Goal: Task Accomplishment & Management: Use online tool/utility

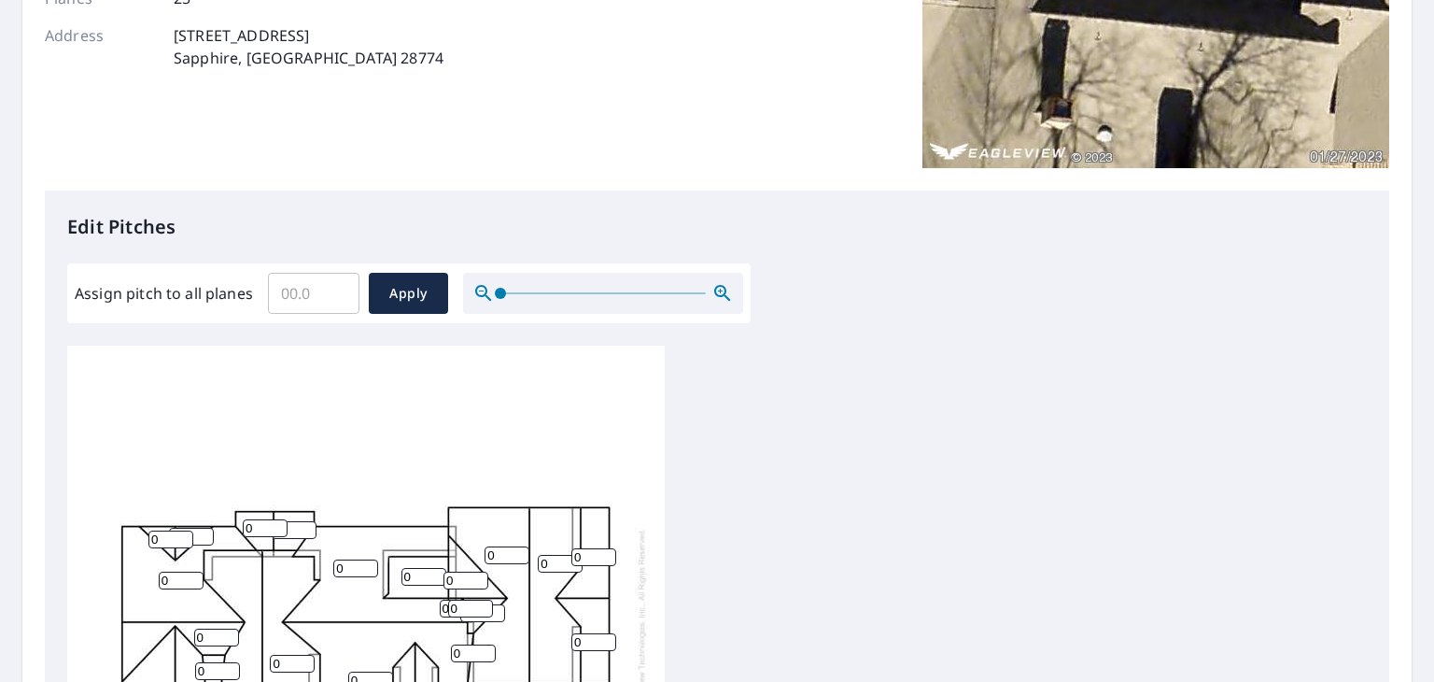
scroll to position [622, 0]
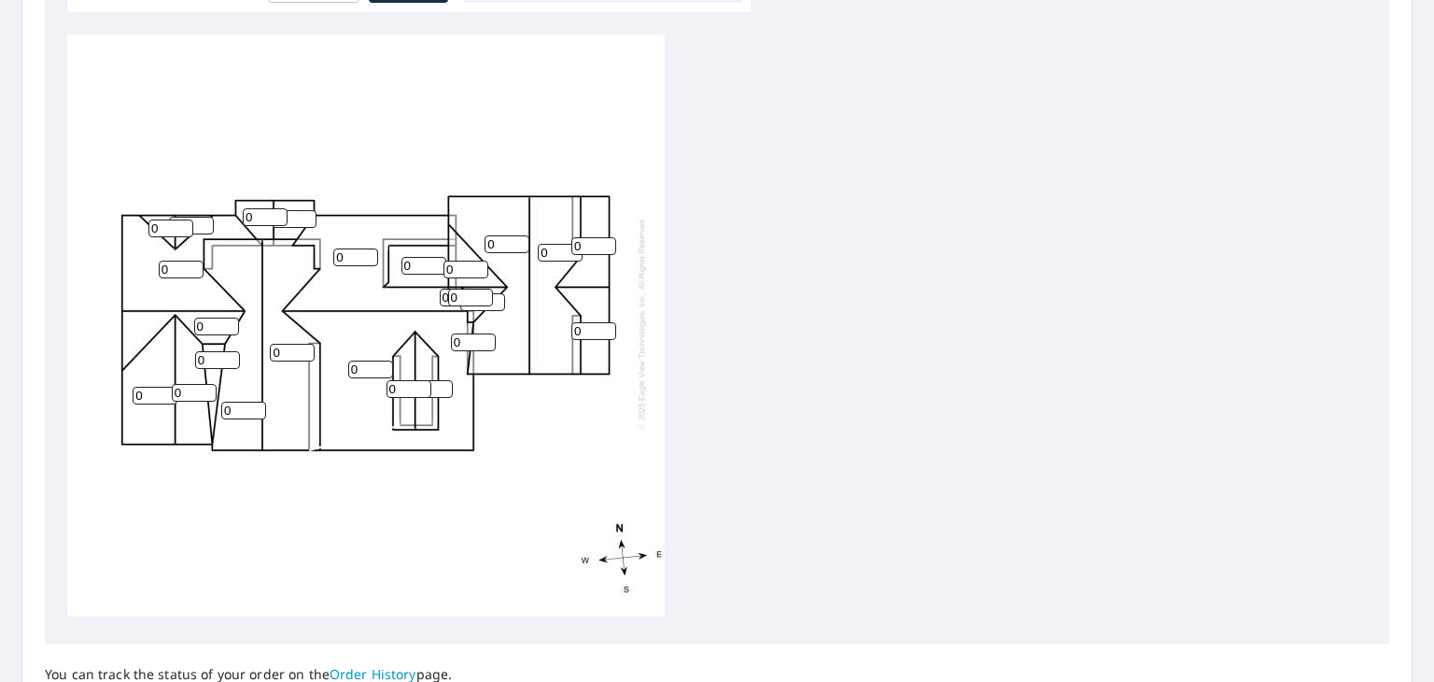
click at [362, 360] on input "0" at bounding box center [370, 369] width 45 height 18
type input "10"
click at [355, 248] on input "0" at bounding box center [355, 257] width 45 height 18
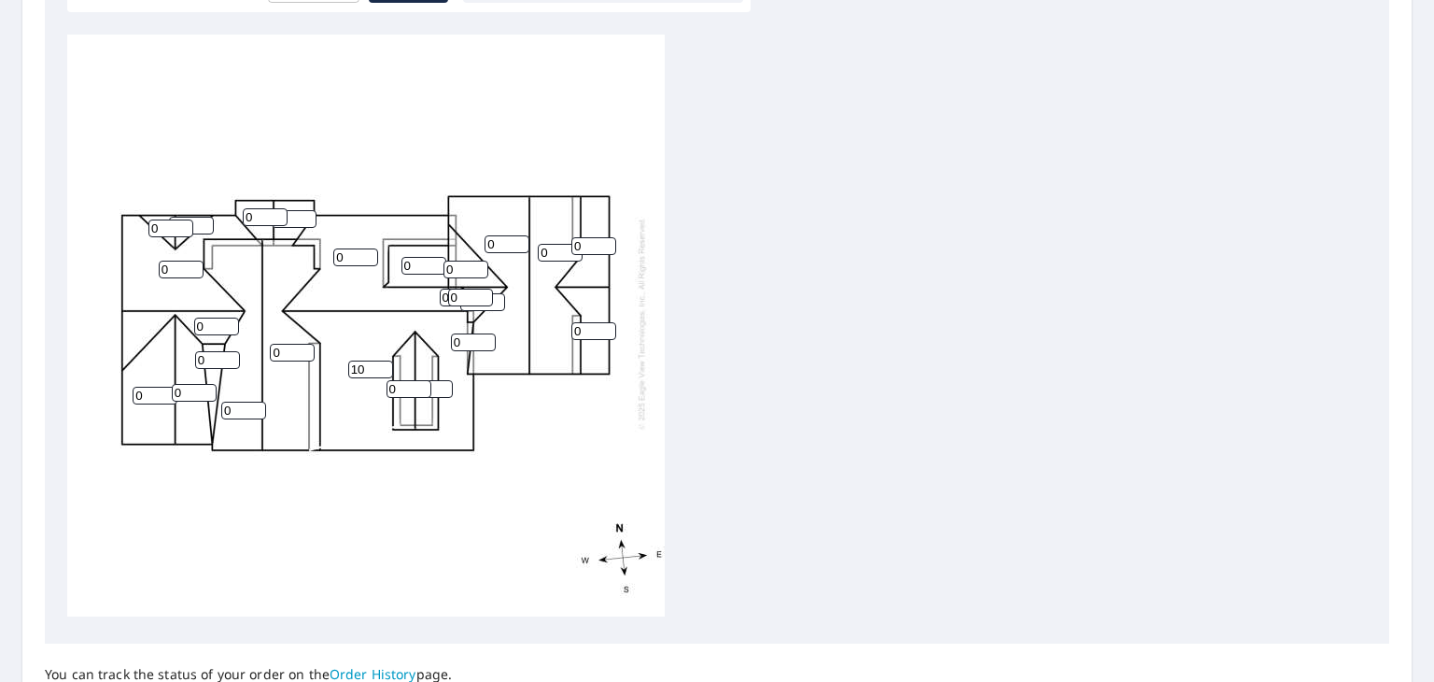
click at [355, 248] on input "0" at bounding box center [355, 257] width 45 height 18
type input "10"
click at [499, 235] on input "0" at bounding box center [507, 244] width 45 height 18
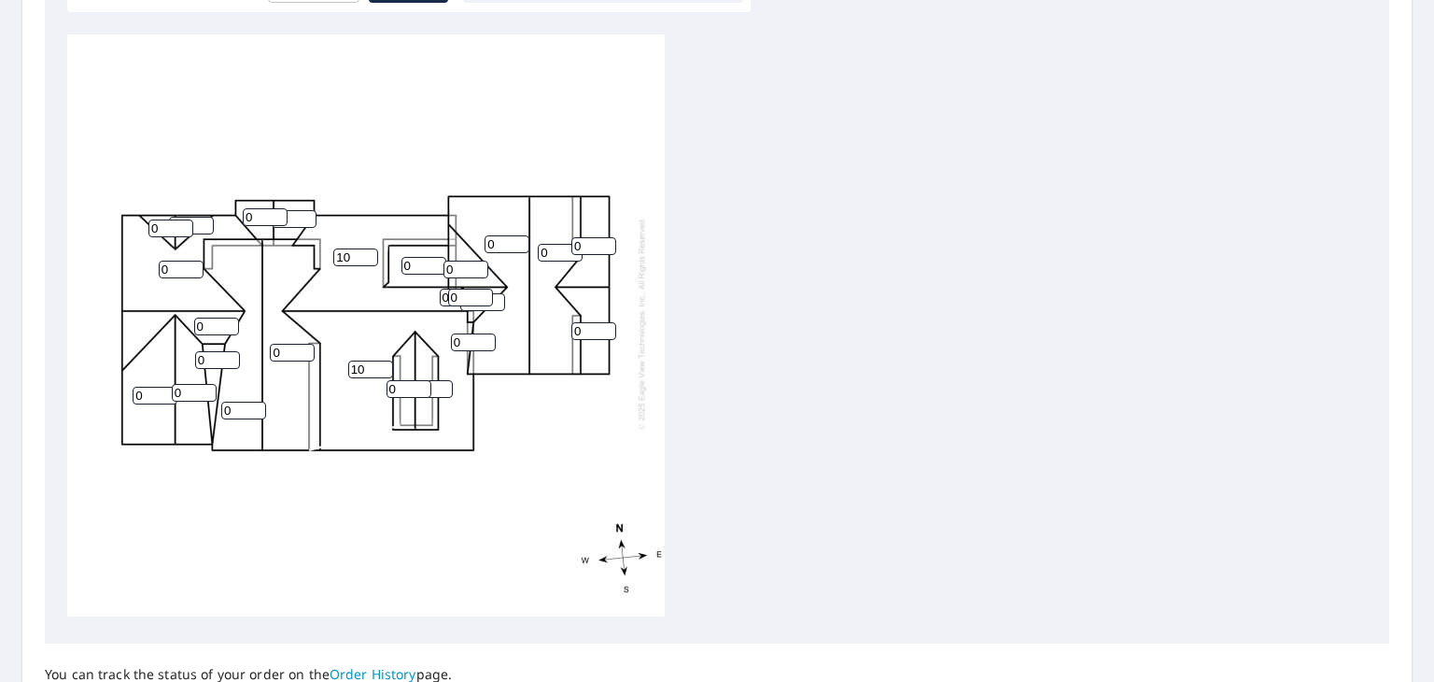
click at [499, 235] on input "0" at bounding box center [507, 244] width 45 height 18
type input "10"
click at [549, 244] on input "0" at bounding box center [560, 253] width 45 height 18
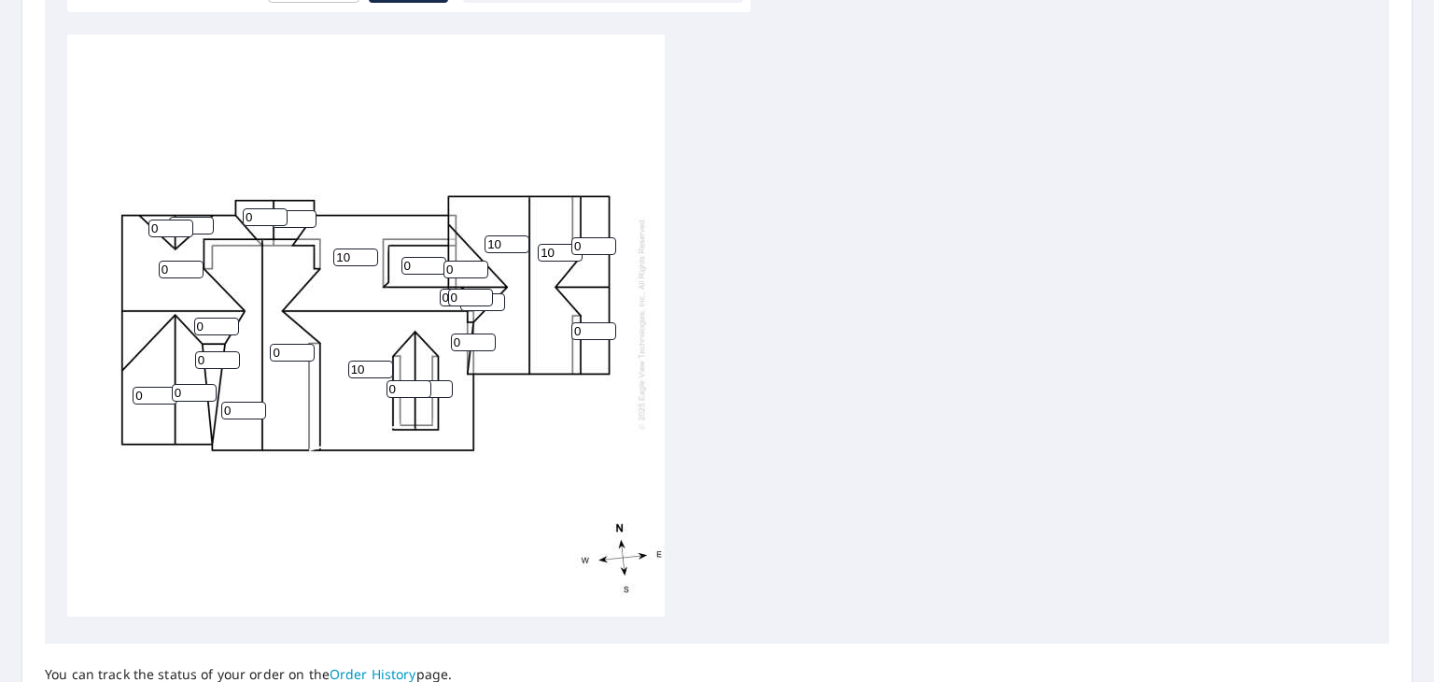
type input "10"
click at [169, 261] on input "0" at bounding box center [181, 270] width 45 height 18
click at [170, 261] on input "0" at bounding box center [181, 270] width 45 height 18
click at [172, 261] on input "0" at bounding box center [181, 270] width 45 height 18
type input "10"
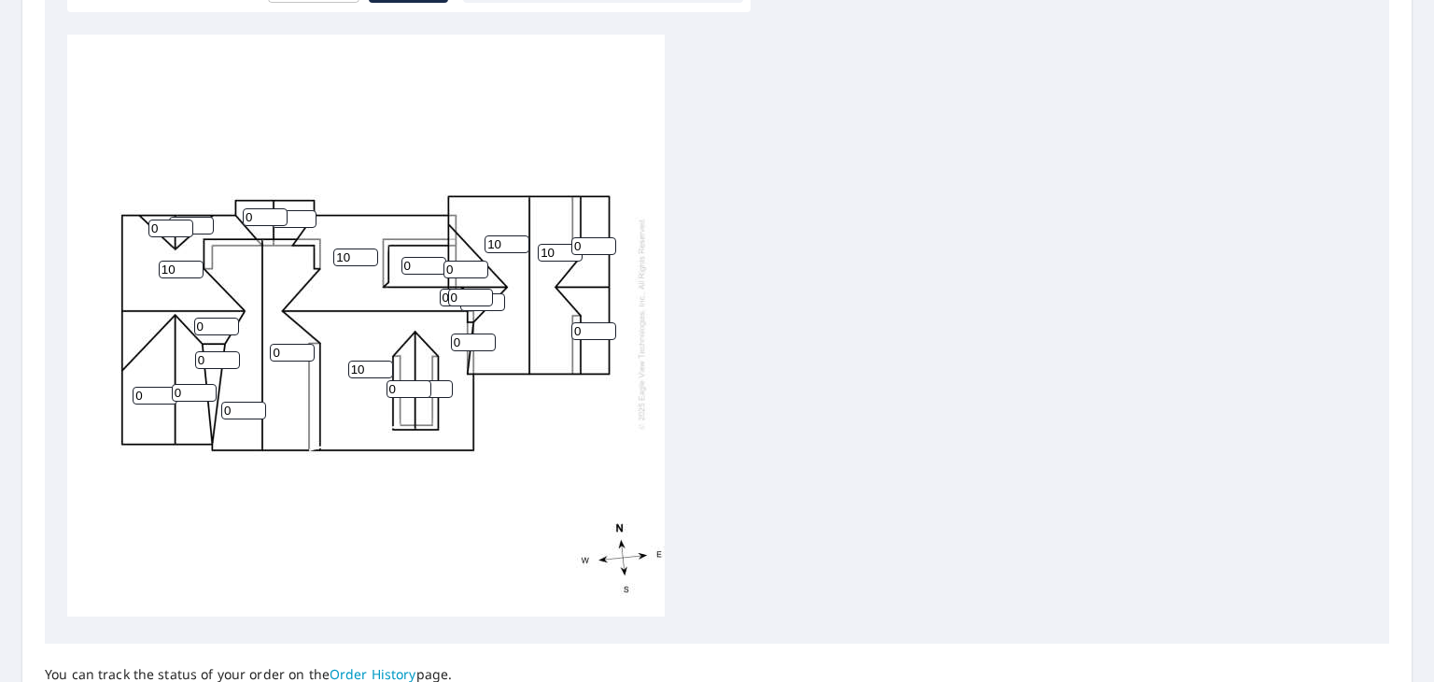
click at [421, 257] on input "0" at bounding box center [424, 266] width 45 height 18
type input "3"
click at [151, 387] on input "0" at bounding box center [155, 396] width 45 height 18
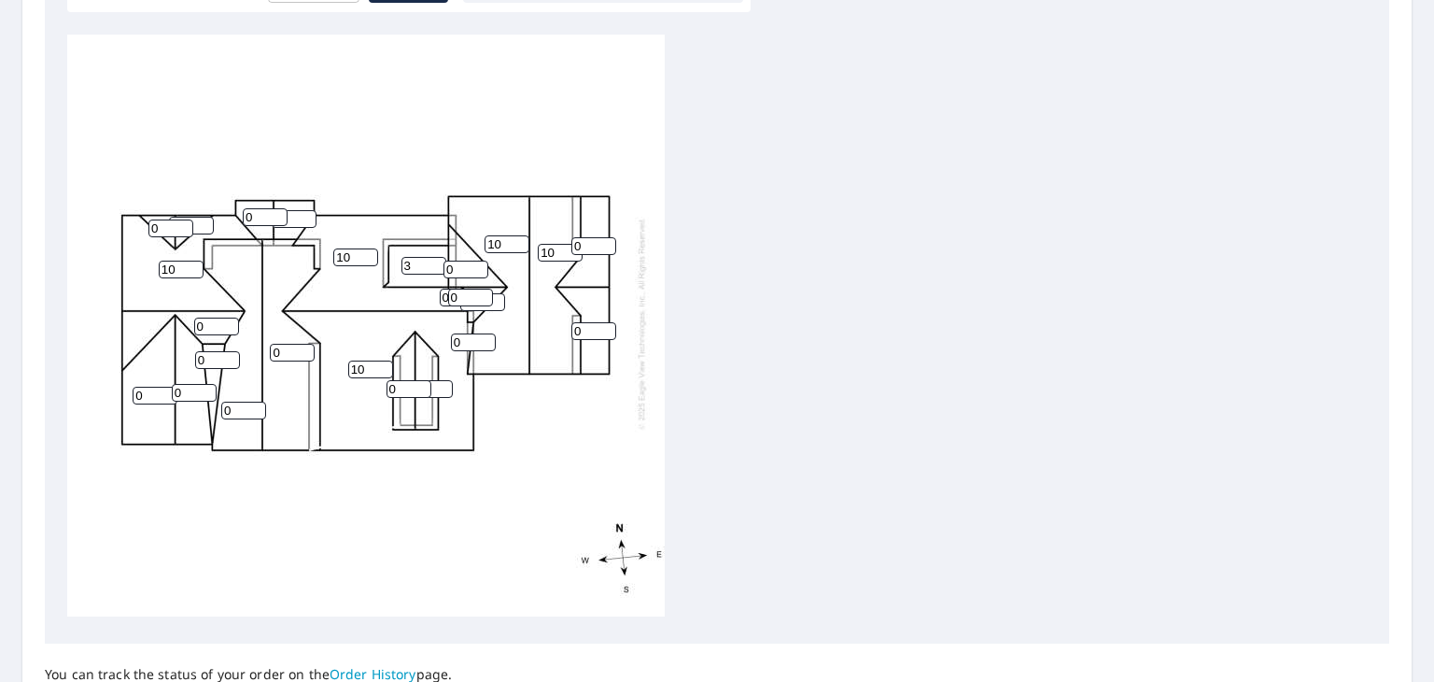
click at [150, 387] on input "0" at bounding box center [155, 396] width 45 height 18
click at [149, 387] on input "0" at bounding box center [155, 396] width 45 height 18
type input "10"
click at [189, 384] on input "0" at bounding box center [194, 393] width 45 height 18
click at [190, 384] on input "0" at bounding box center [194, 393] width 45 height 18
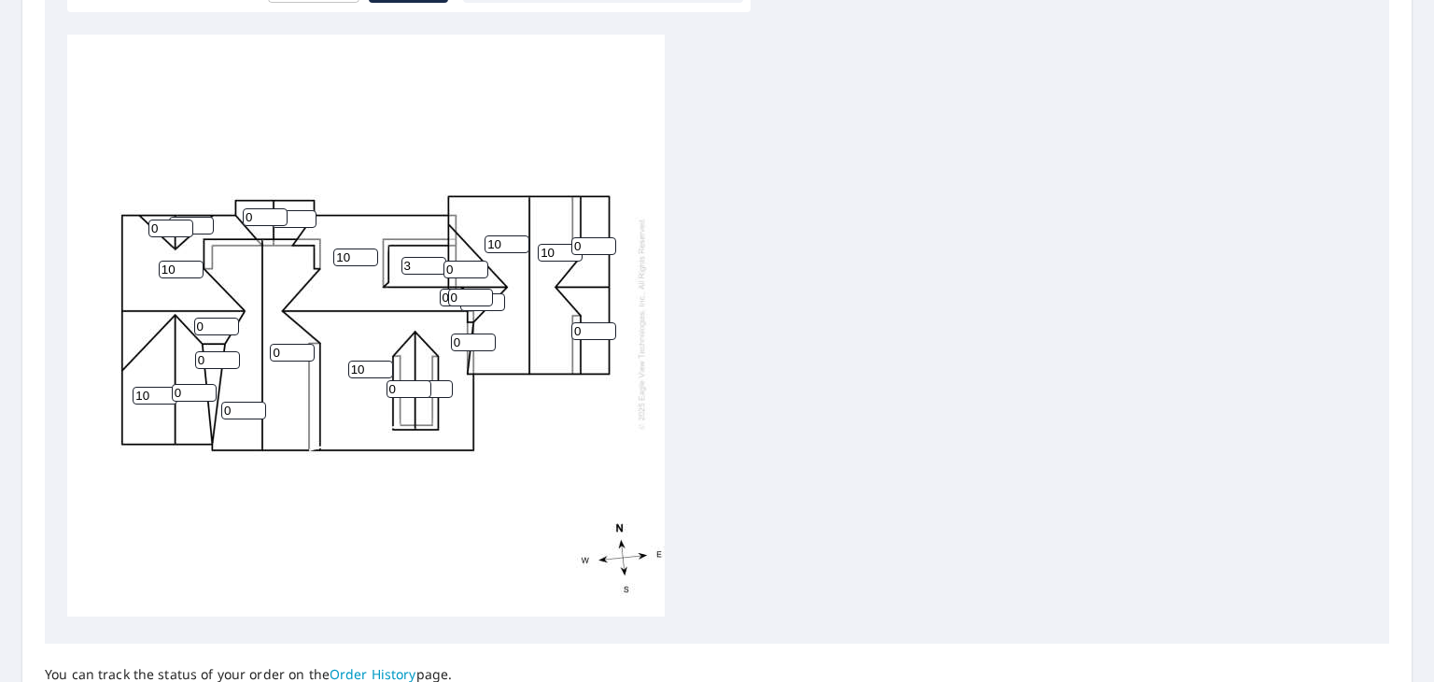
click at [190, 384] on input "0" at bounding box center [194, 393] width 45 height 18
type input "10"
click at [153, 387] on input "10" at bounding box center [155, 396] width 45 height 18
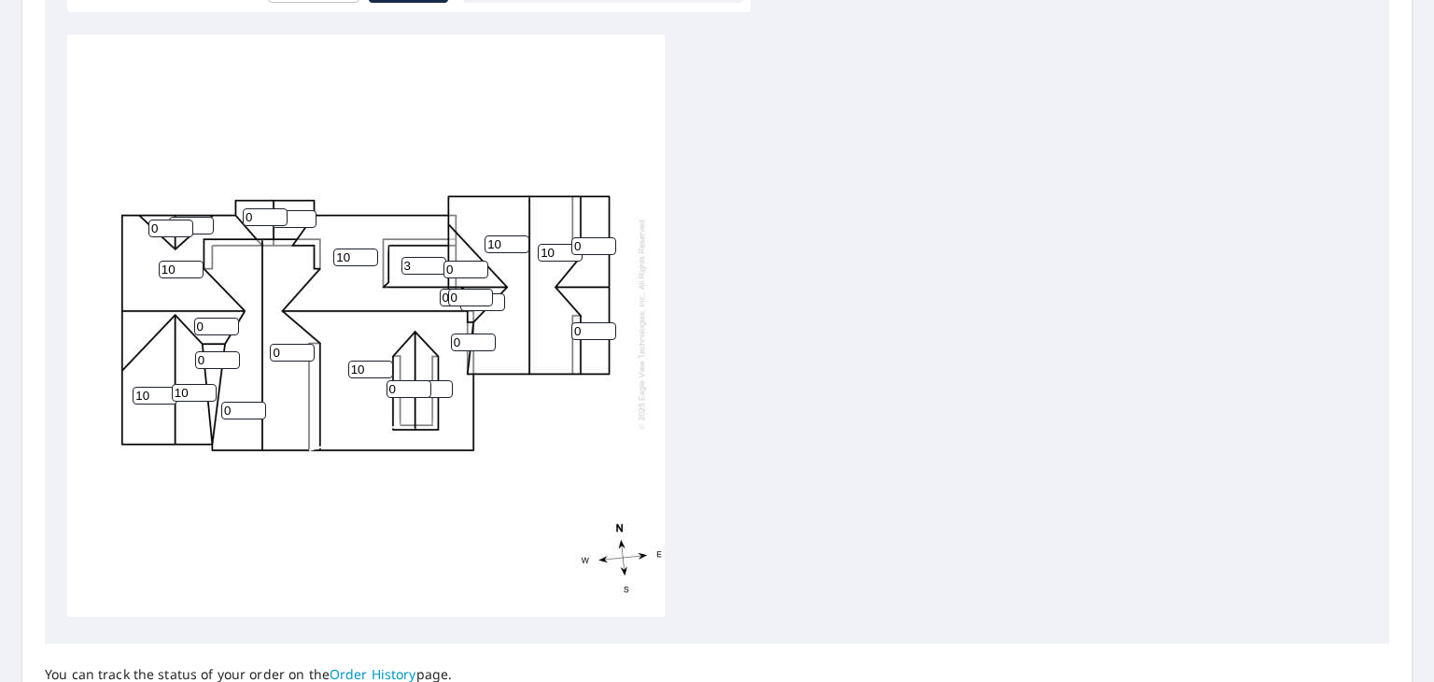
click at [153, 387] on input "10" at bounding box center [155, 396] width 45 height 18
type input "12"
click at [187, 384] on input "10" at bounding box center [194, 393] width 45 height 18
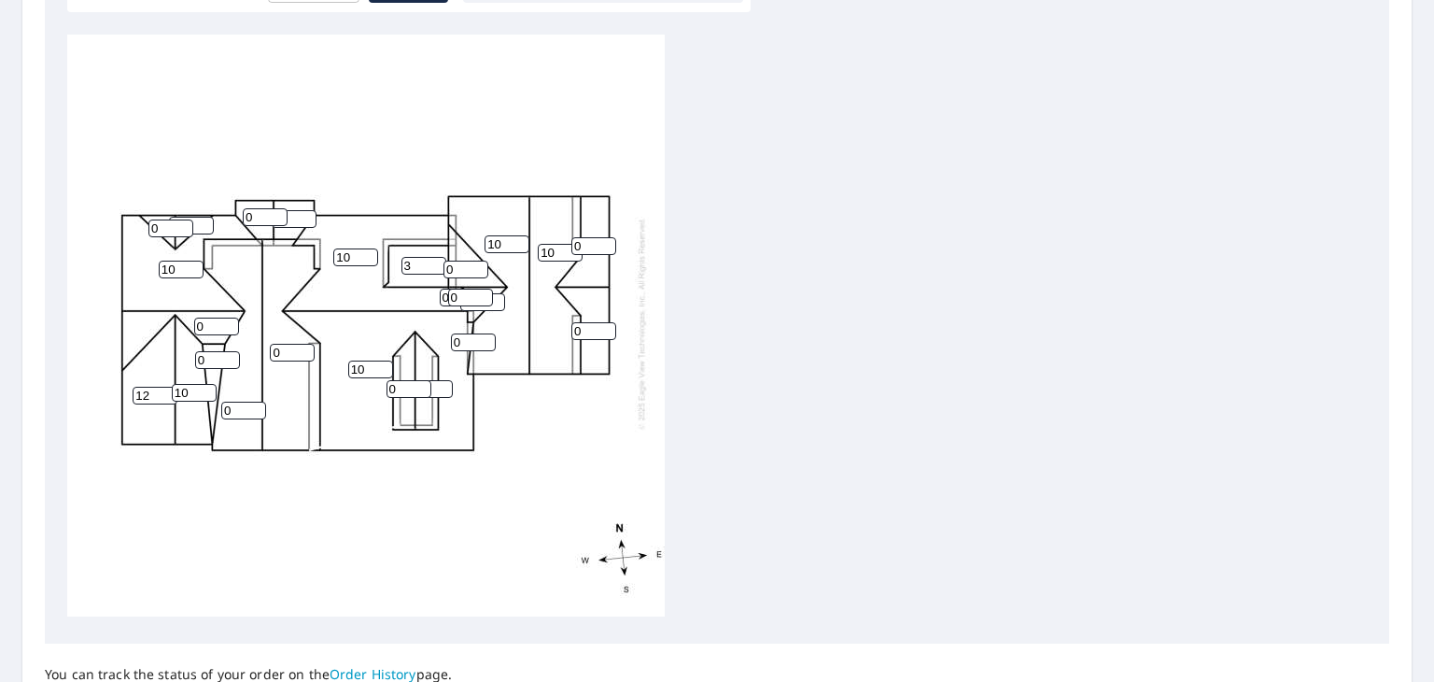
click at [187, 384] on input "10" at bounding box center [194, 393] width 45 height 18
type input "12"
click at [210, 351] on input "0" at bounding box center [217, 360] width 45 height 18
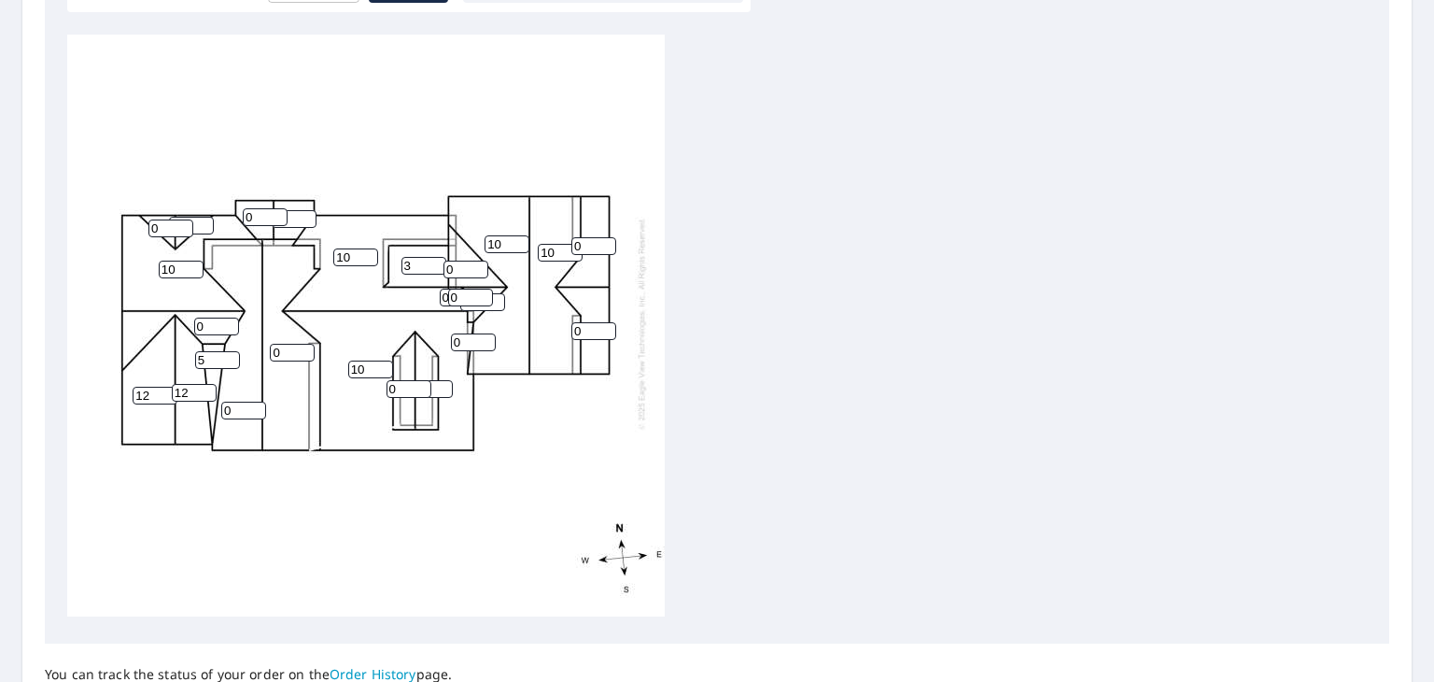
click at [217, 317] on input "0" at bounding box center [216, 326] width 45 height 18
click at [208, 351] on input "5" at bounding box center [217, 360] width 45 height 18
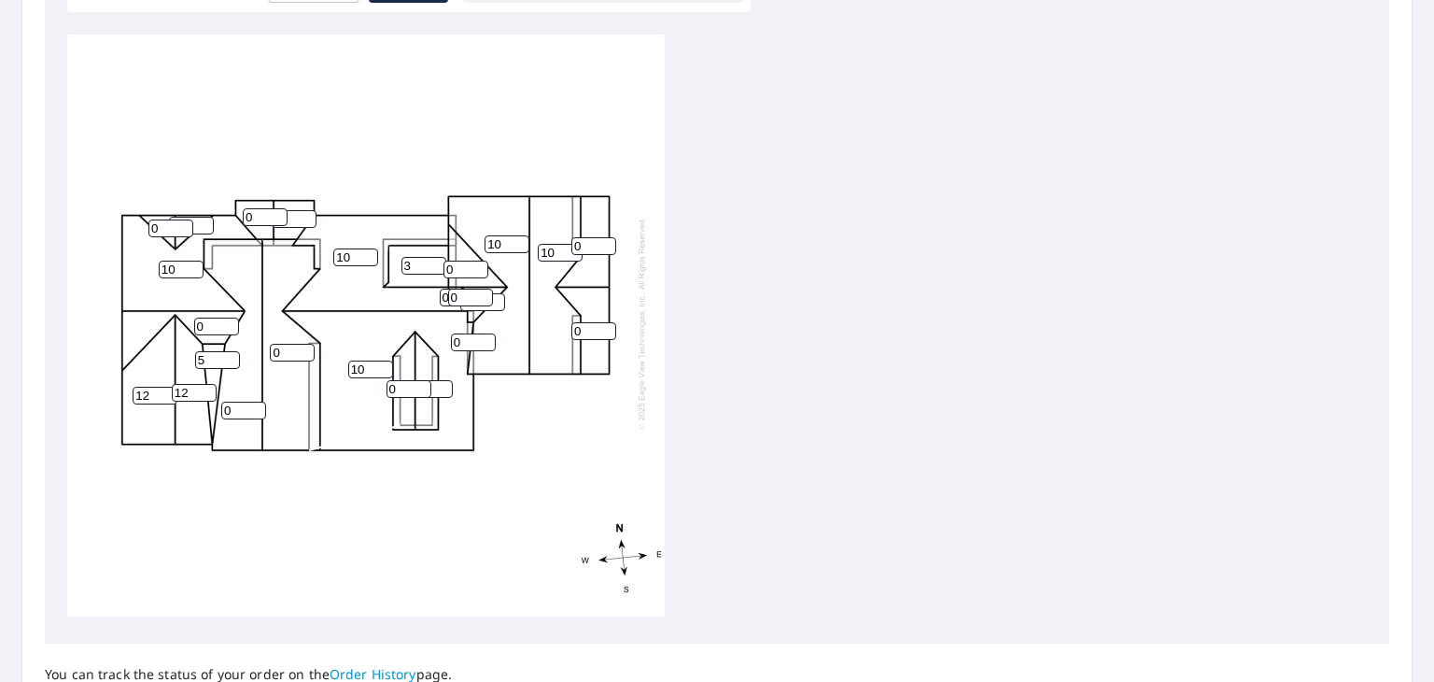
click at [209, 351] on input "5" at bounding box center [217, 360] width 45 height 18
type input "2"
click at [402, 380] on input "0" at bounding box center [409, 389] width 45 height 18
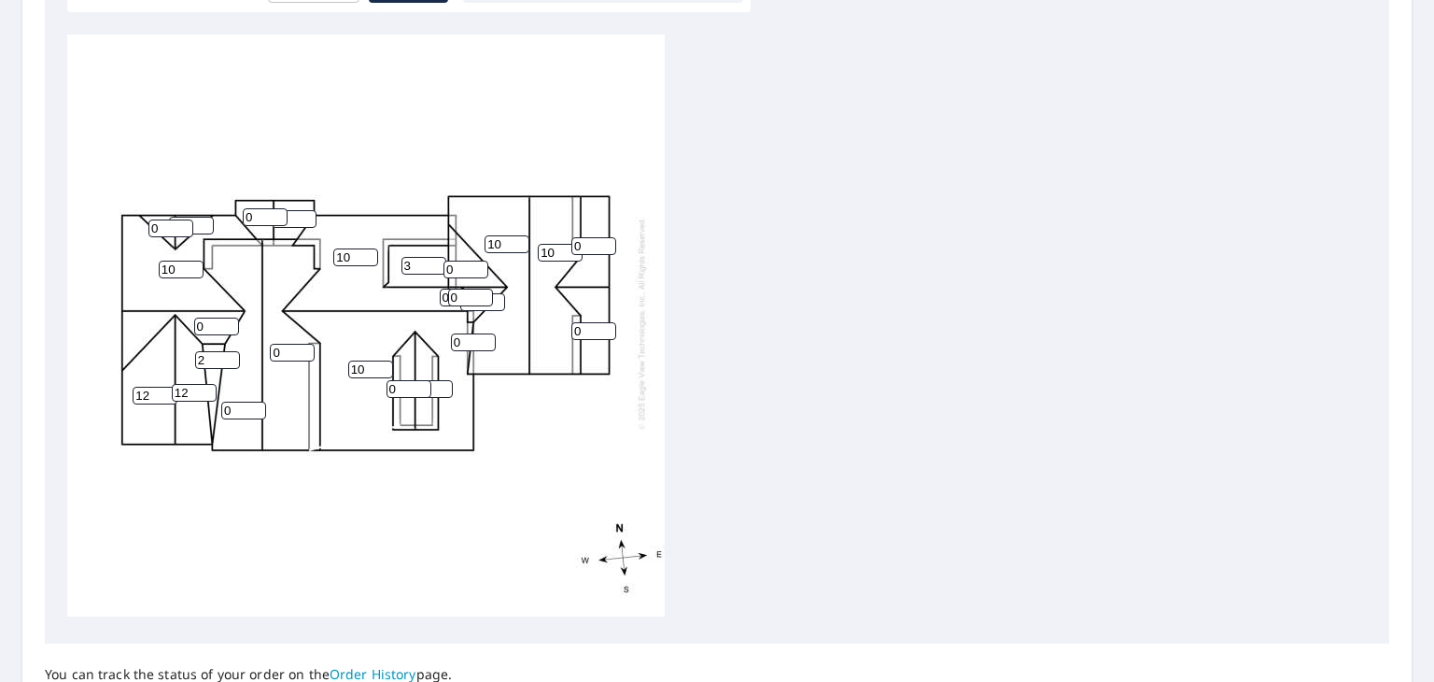
click at [402, 380] on input "0" at bounding box center [409, 389] width 45 height 18
type input "10"
click at [504, 235] on input "10" at bounding box center [507, 244] width 45 height 18
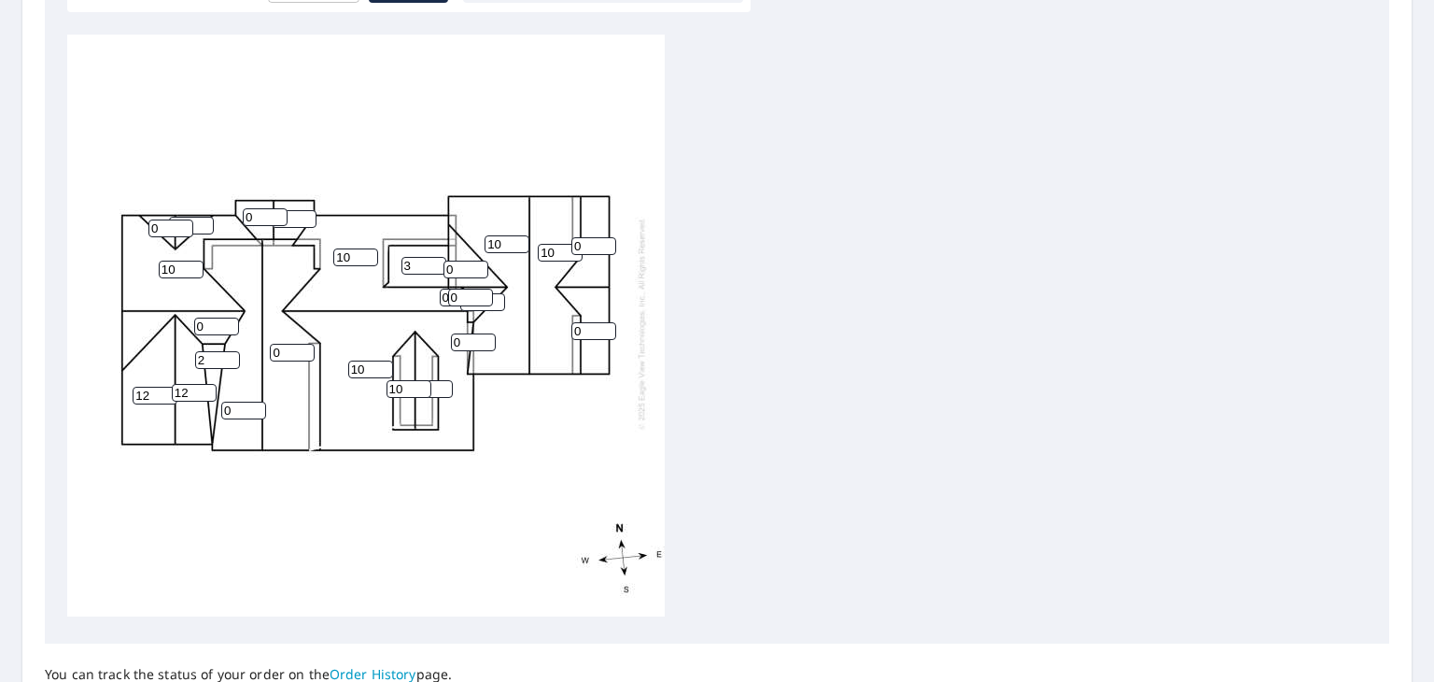
click at [504, 235] on input "10" at bounding box center [507, 244] width 45 height 18
type input "12"
click at [556, 244] on input "10" at bounding box center [560, 253] width 45 height 18
click at [557, 244] on input "10" at bounding box center [560, 253] width 45 height 18
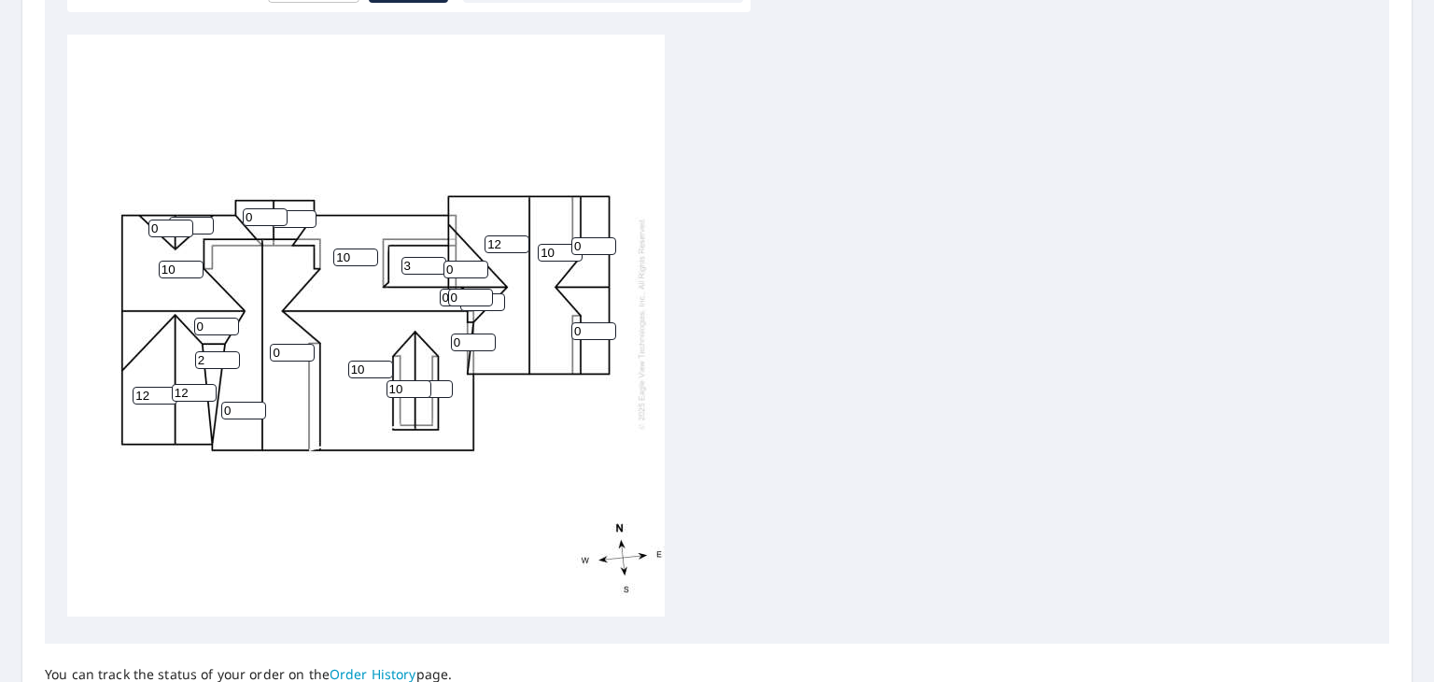
click at [560, 244] on input "10" at bounding box center [560, 253] width 45 height 18
type input "12"
click at [585, 237] on input "0" at bounding box center [593, 246] width 45 height 18
click at [586, 237] on input "0" at bounding box center [593, 246] width 45 height 18
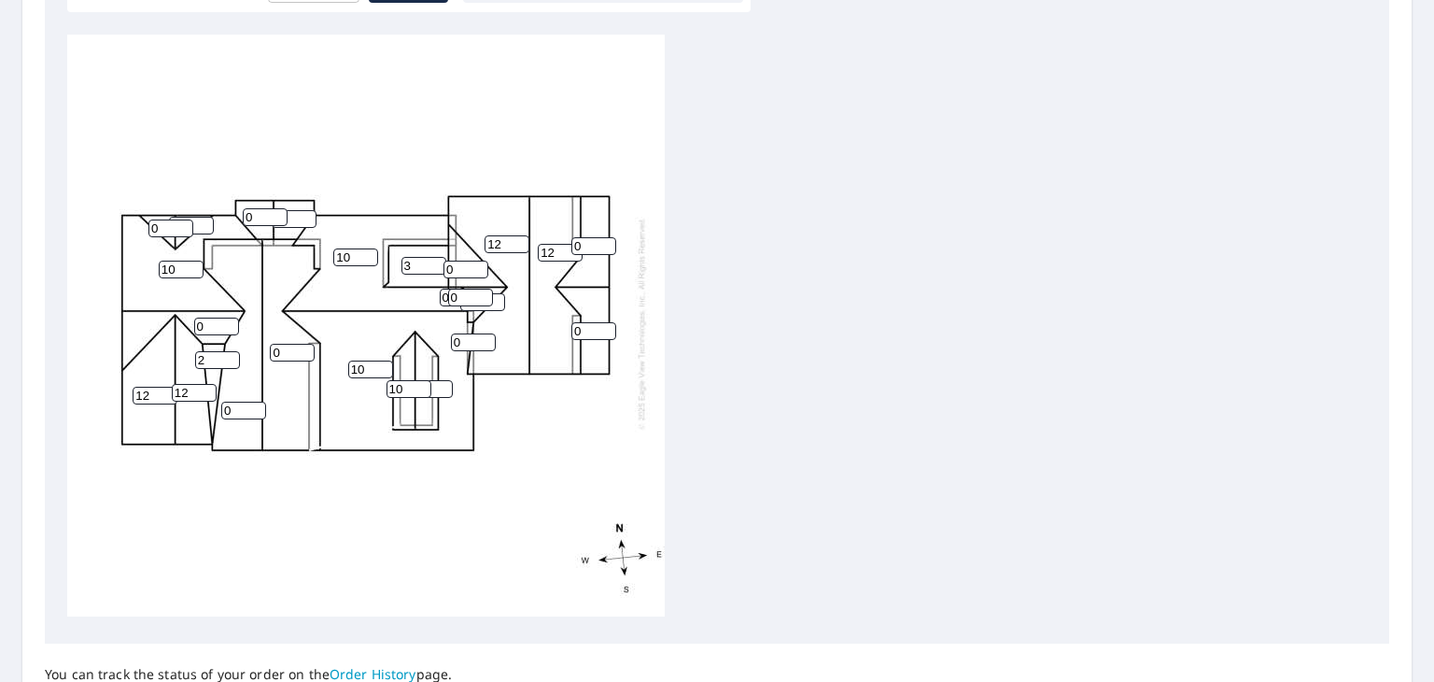
click at [586, 237] on input "0" at bounding box center [593, 246] width 45 height 18
type input "12"
click at [584, 322] on input "0" at bounding box center [593, 331] width 45 height 18
click at [585, 322] on input "0" at bounding box center [593, 331] width 45 height 18
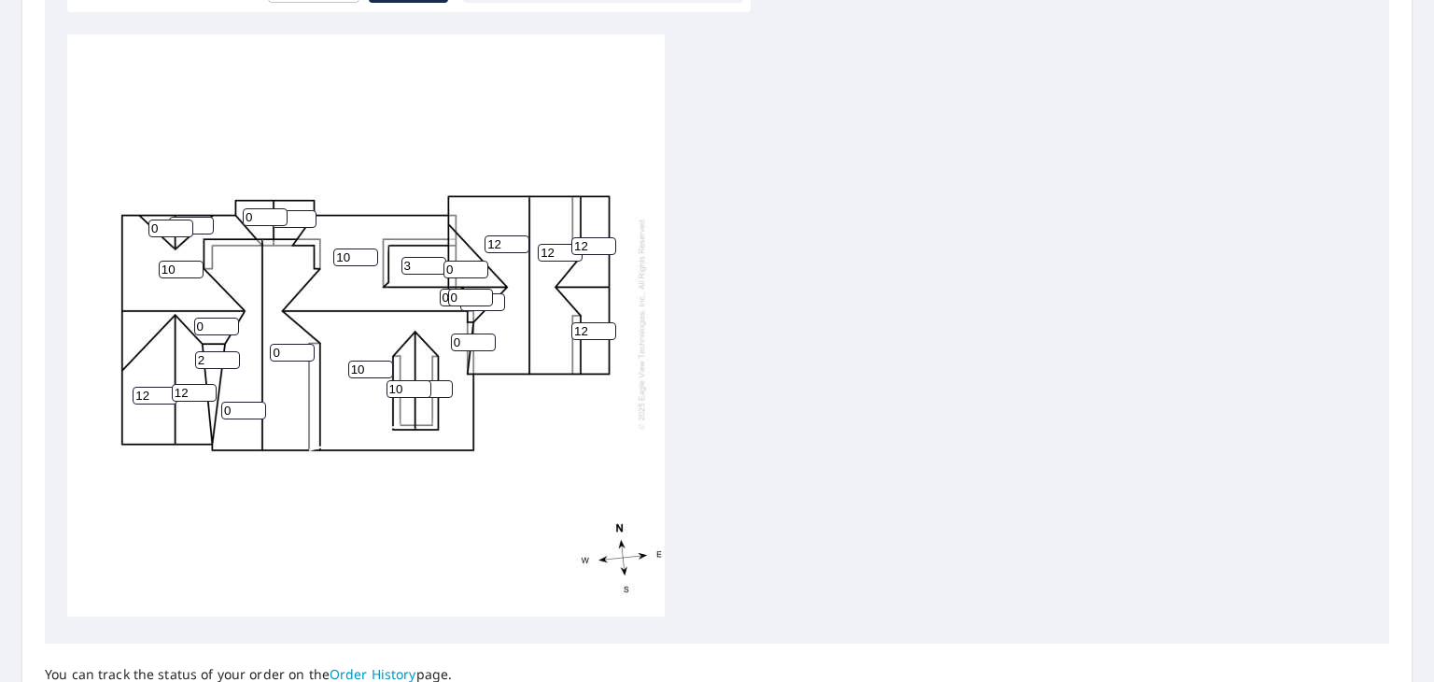
type input "12"
click at [261, 208] on input "0" at bounding box center [265, 217] width 45 height 18
click at [285, 208] on input "12" at bounding box center [265, 217] width 45 height 18
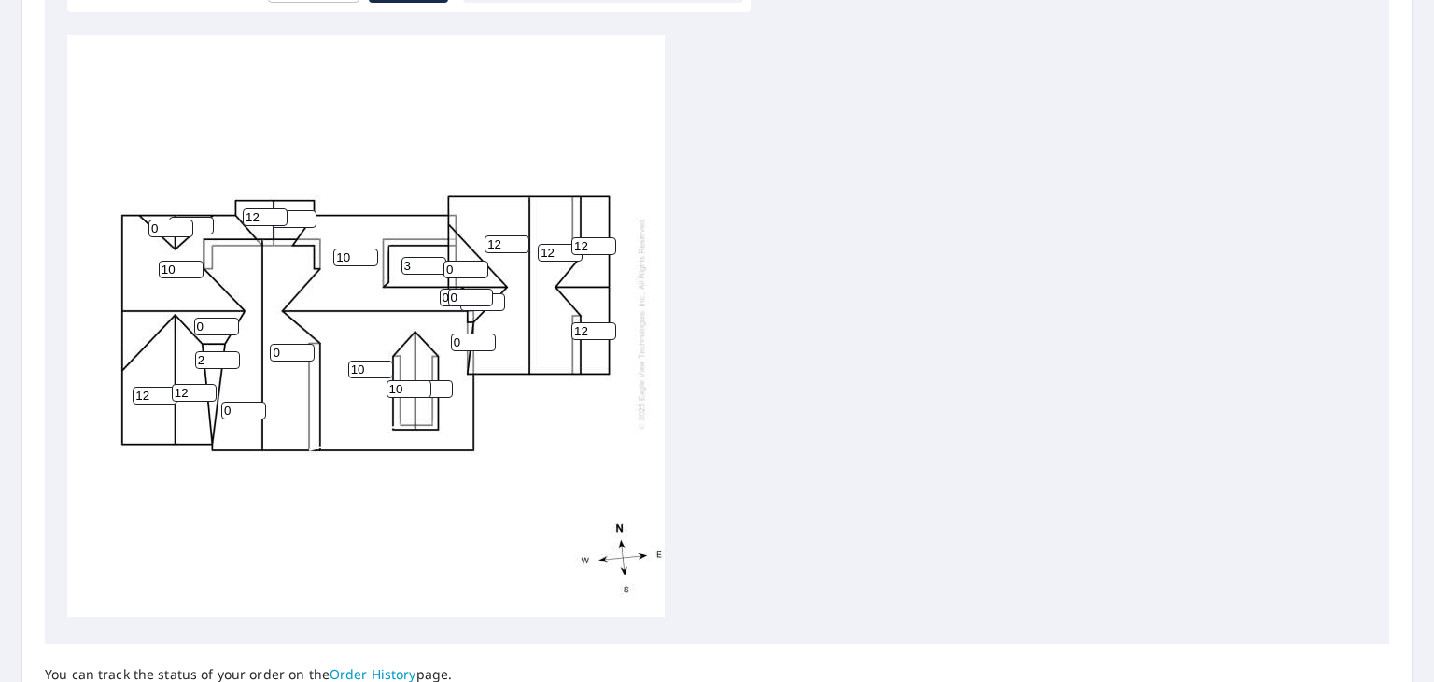
type input "12"
click at [290, 210] on input "0" at bounding box center [294, 219] width 45 height 18
click at [291, 210] on input "0" at bounding box center [294, 219] width 45 height 18
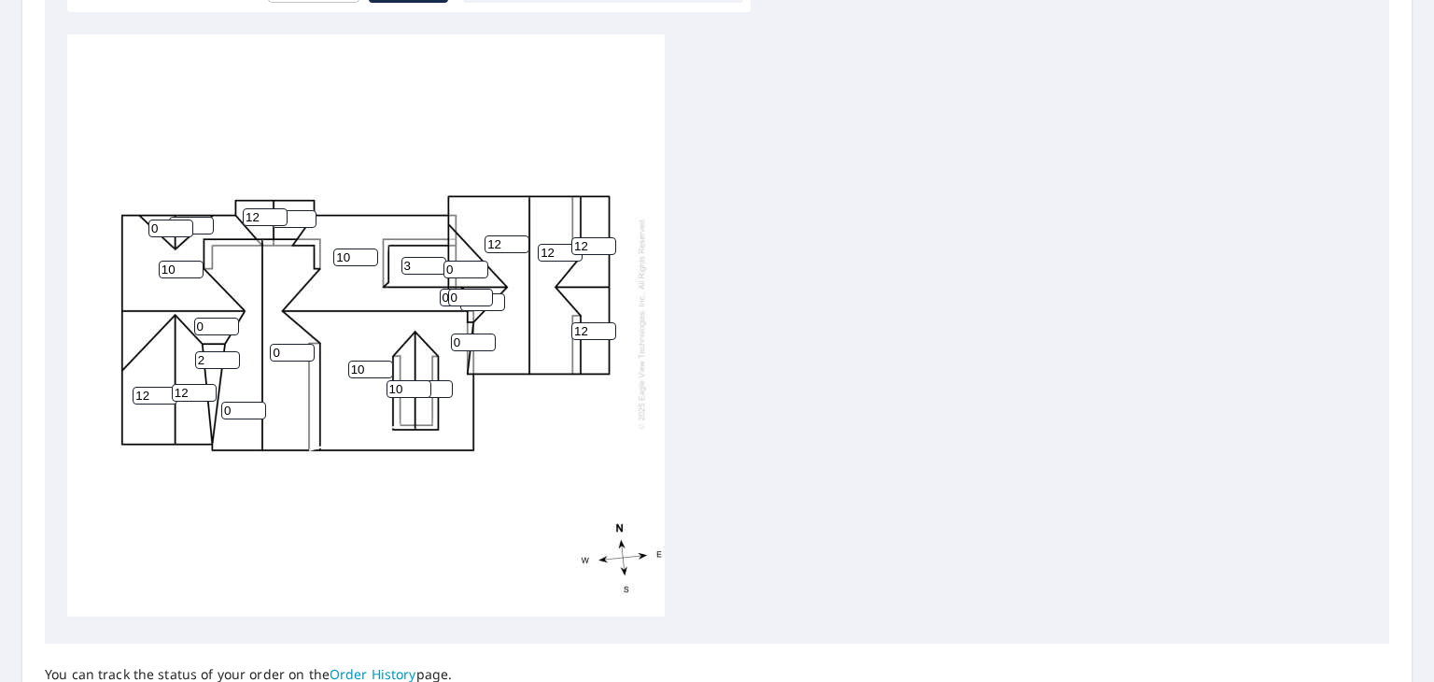
click at [351, 138] on div "10 10 0 12 10 0 12 12 12 3 12 12 0 0 10 0 0 12 2 0 0 0 0 0 0" at bounding box center [366, 323] width 598 height 586
click at [295, 210] on input "0" at bounding box center [294, 219] width 45 height 18
click at [294, 210] on input "0" at bounding box center [294, 219] width 45 height 18
type input "12"
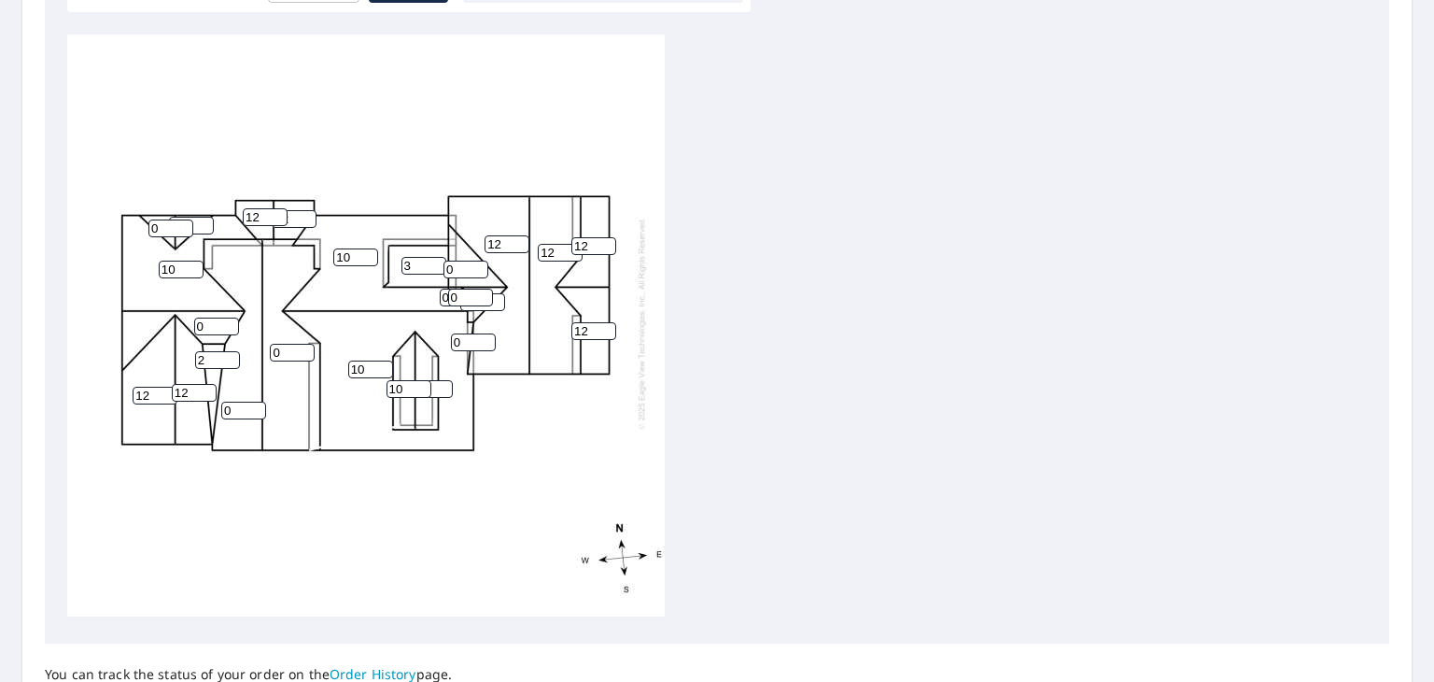
click at [330, 127] on div "10 10 0 12 10 0 12 12 12 3 12 12 0 0 10 0 12 12 2 0 0 0 0 0 0" at bounding box center [366, 323] width 598 height 586
click at [170, 219] on input "0" at bounding box center [170, 228] width 45 height 18
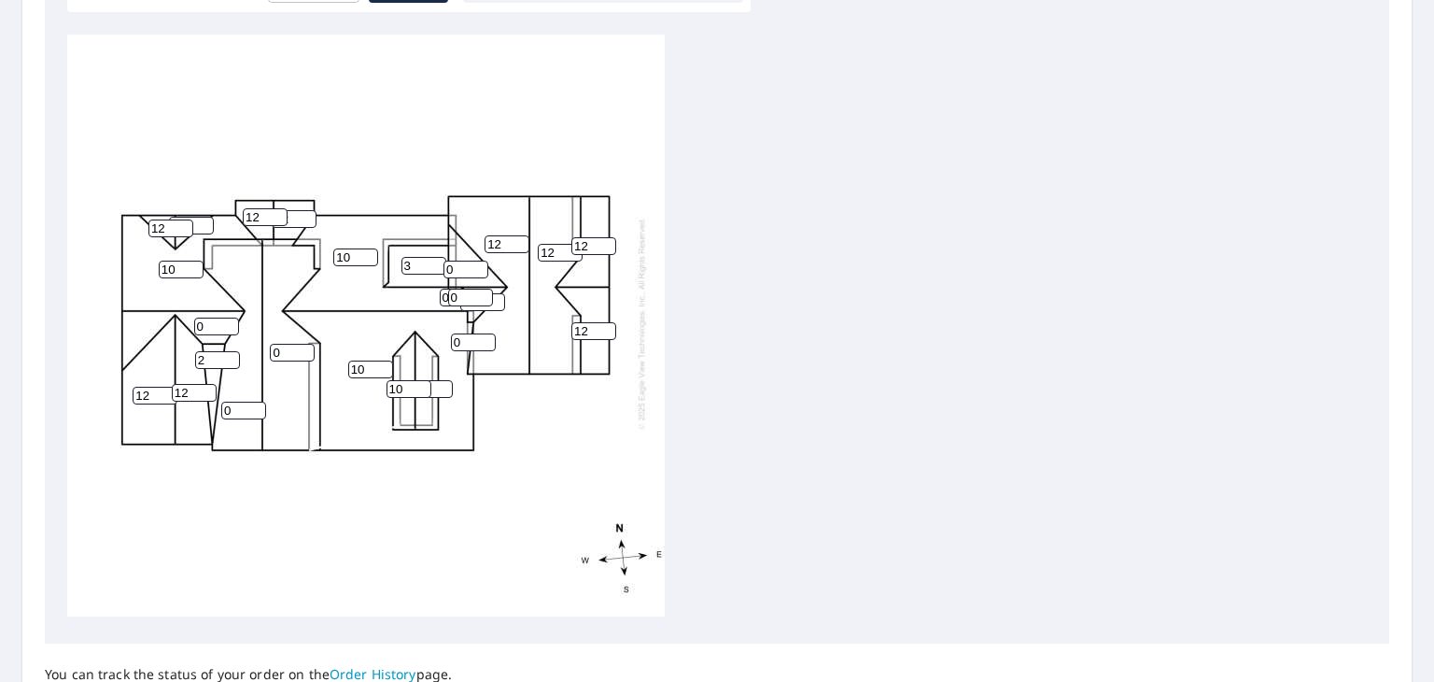
type input "12"
click at [201, 217] on input "1" at bounding box center [191, 226] width 45 height 18
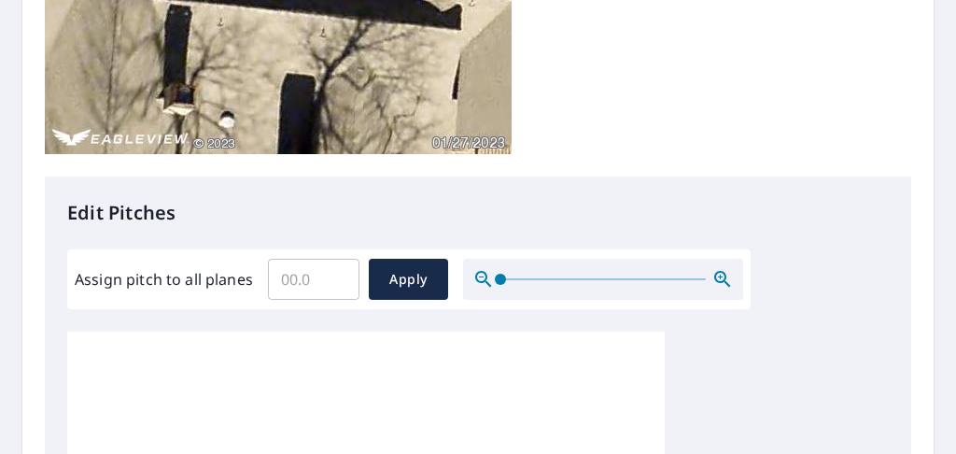
type input "2"
type input "12"
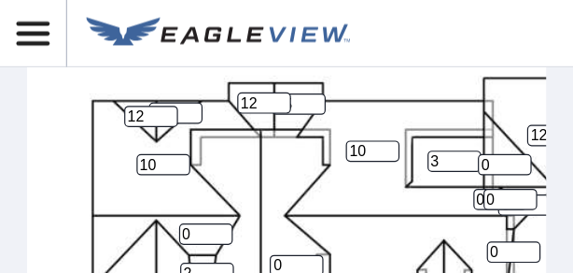
scroll to position [1103, 0]
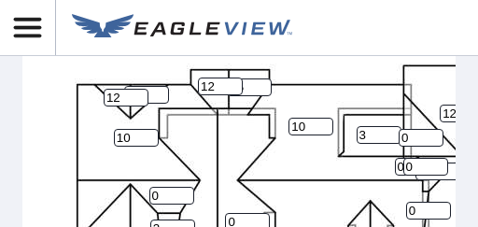
type input "15"
click at [148, 104] on input "12" at bounding box center [146, 95] width 45 height 18
type input "12"
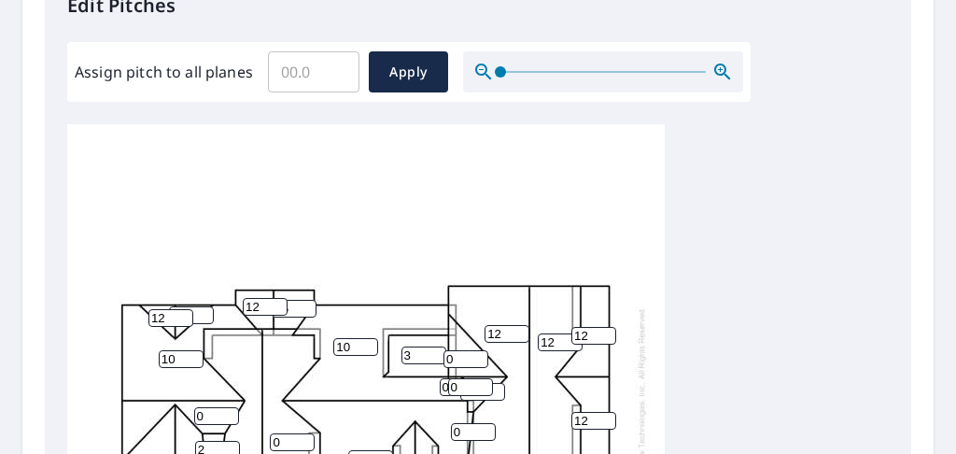
scroll to position [622, 0]
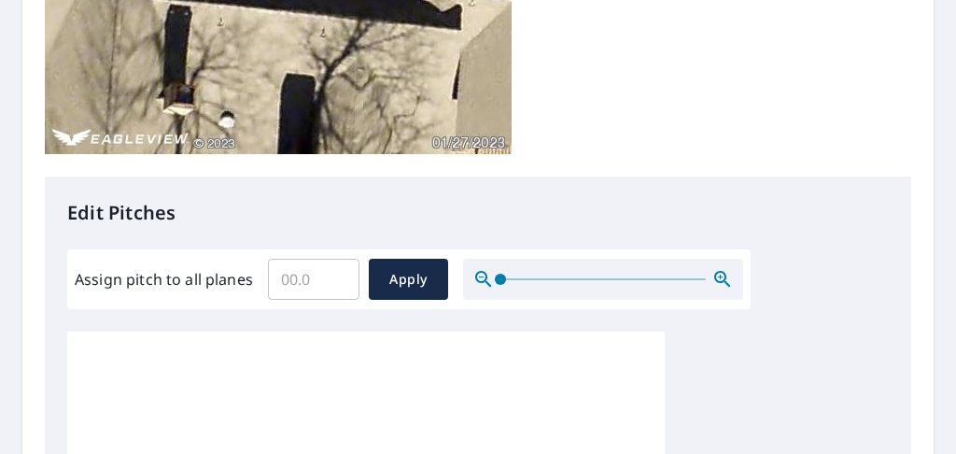
type input "12"
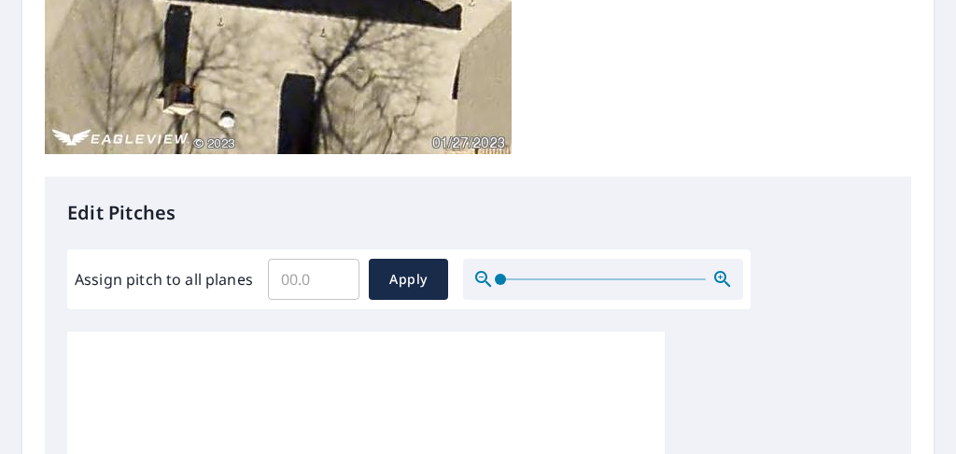
drag, startPoint x: 230, startPoint y: 403, endPoint x: 219, endPoint y: 404, distance: 10.3
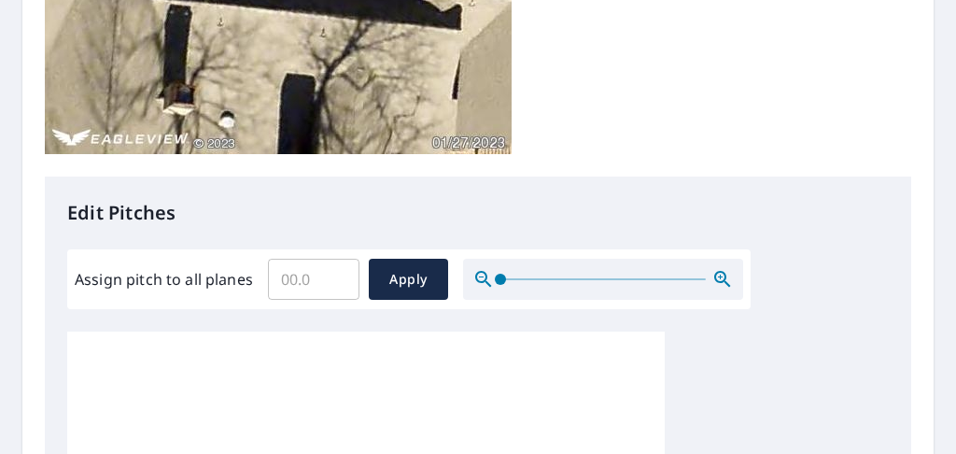
type input "12"
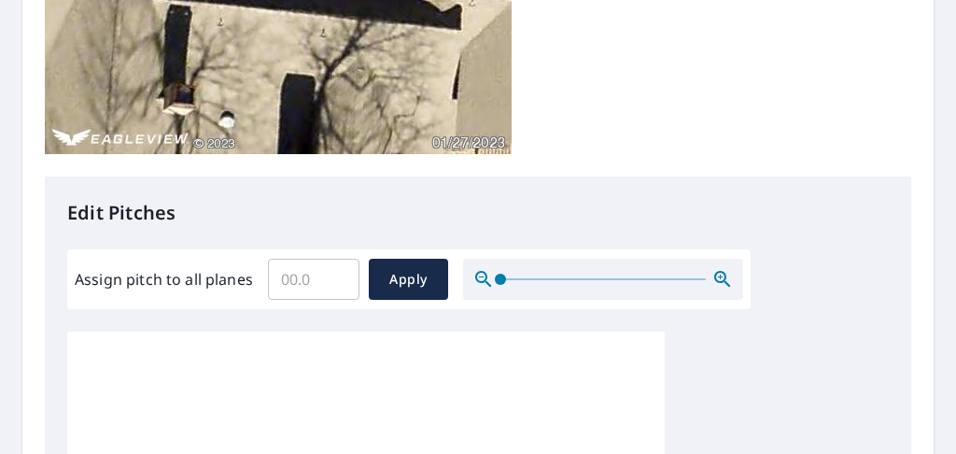
type input "10"
type input "12"
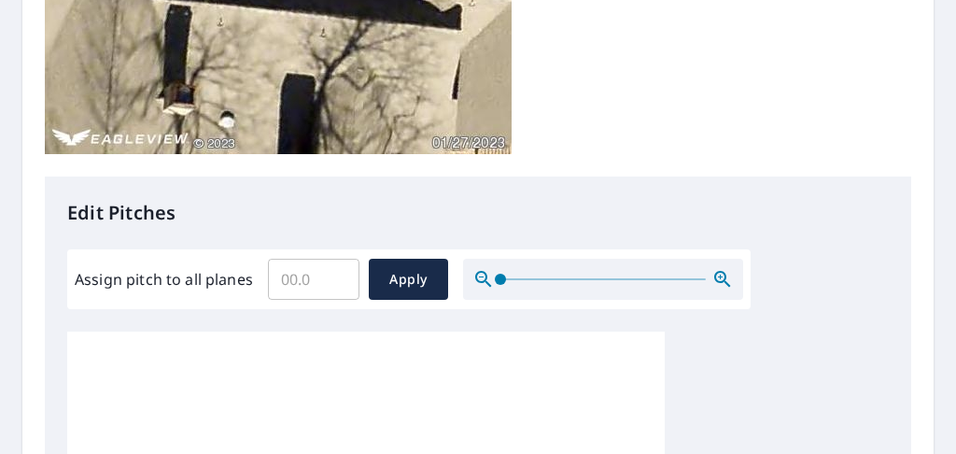
type input "12"
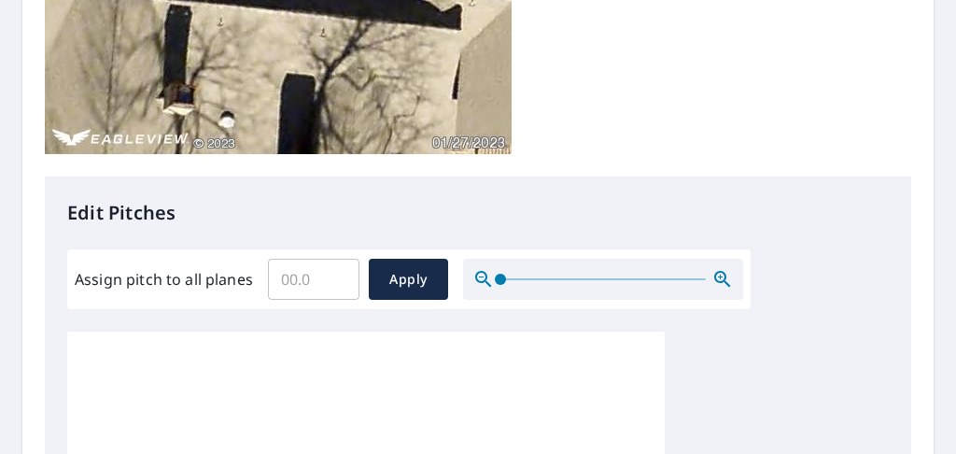
type input "12"
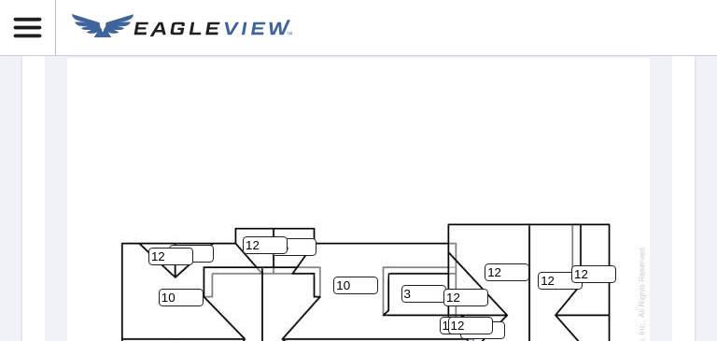
scroll to position [1089, 0]
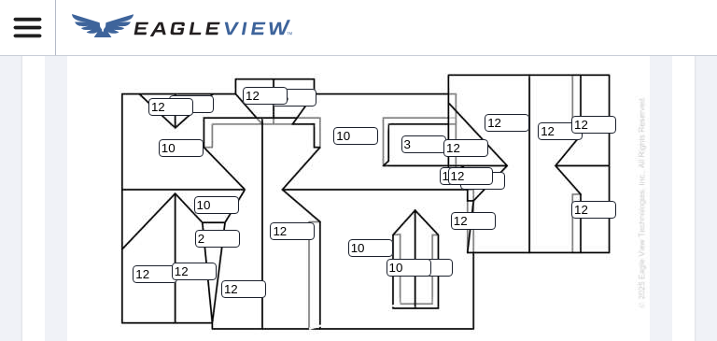
type input "12"
click at [482, 187] on input "0" at bounding box center [482, 181] width 45 height 18
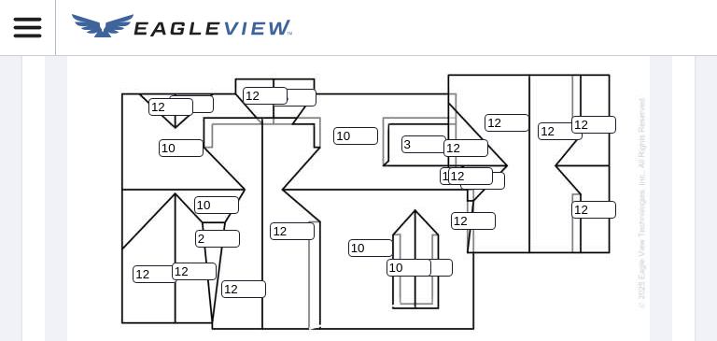
click at [482, 187] on input "0" at bounding box center [482, 181] width 45 height 18
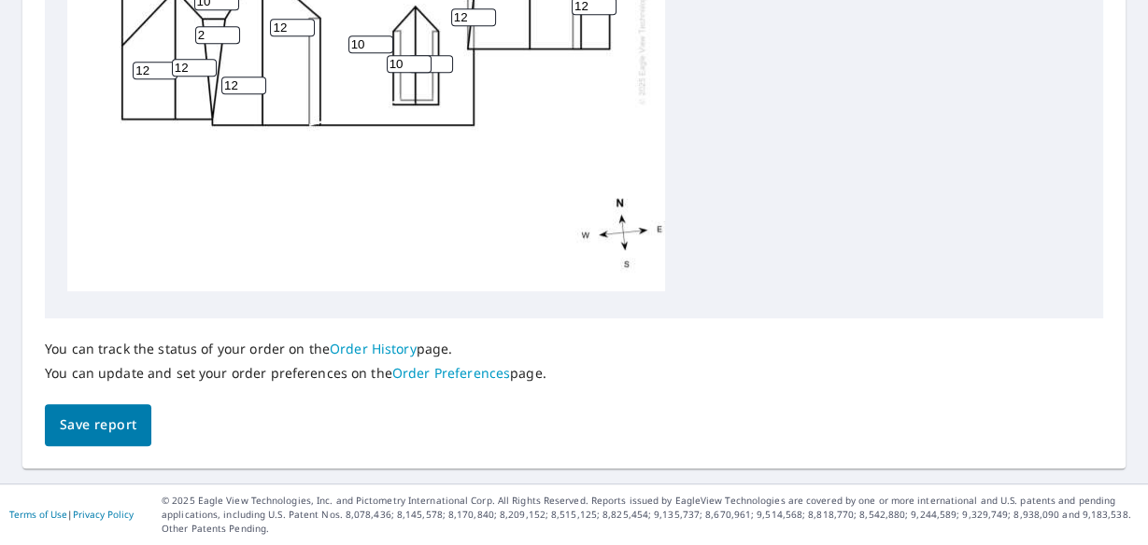
scroll to position [0, 0]
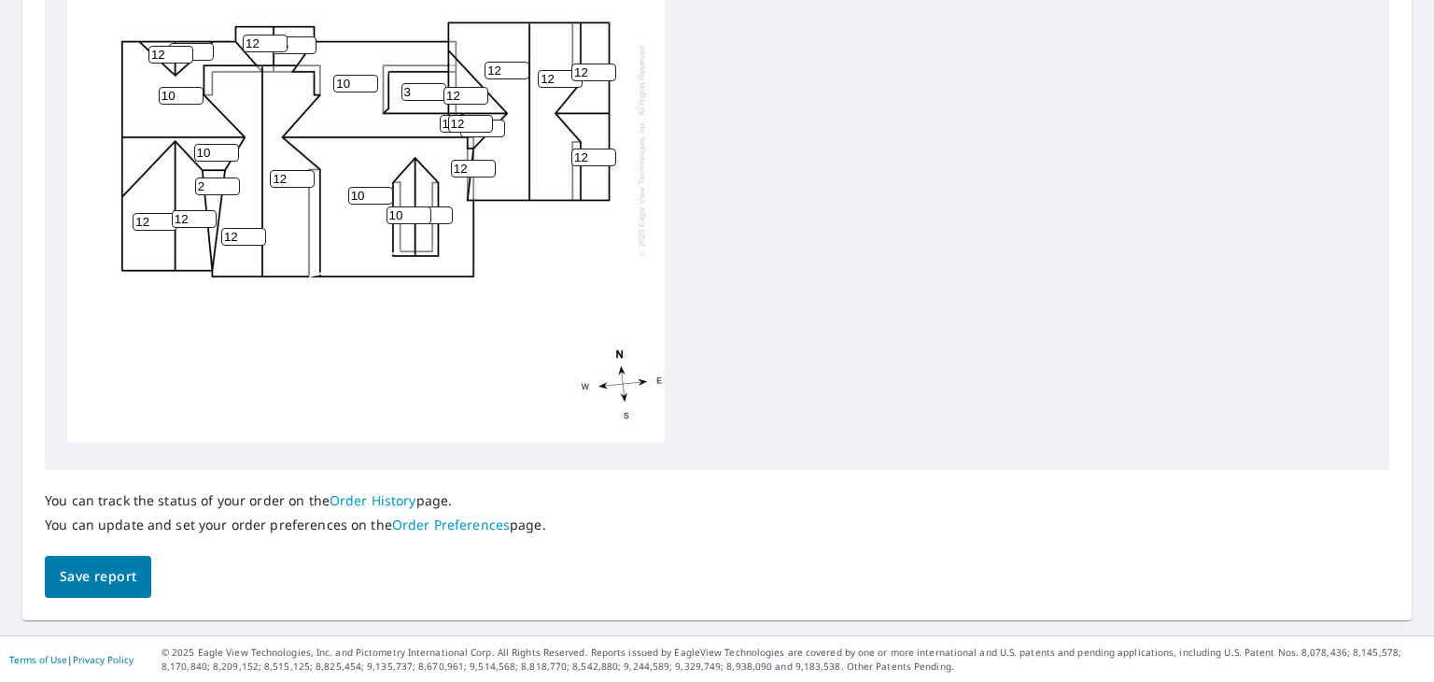
type input "12"
click at [79, 573] on span "Save report" at bounding box center [98, 576] width 77 height 23
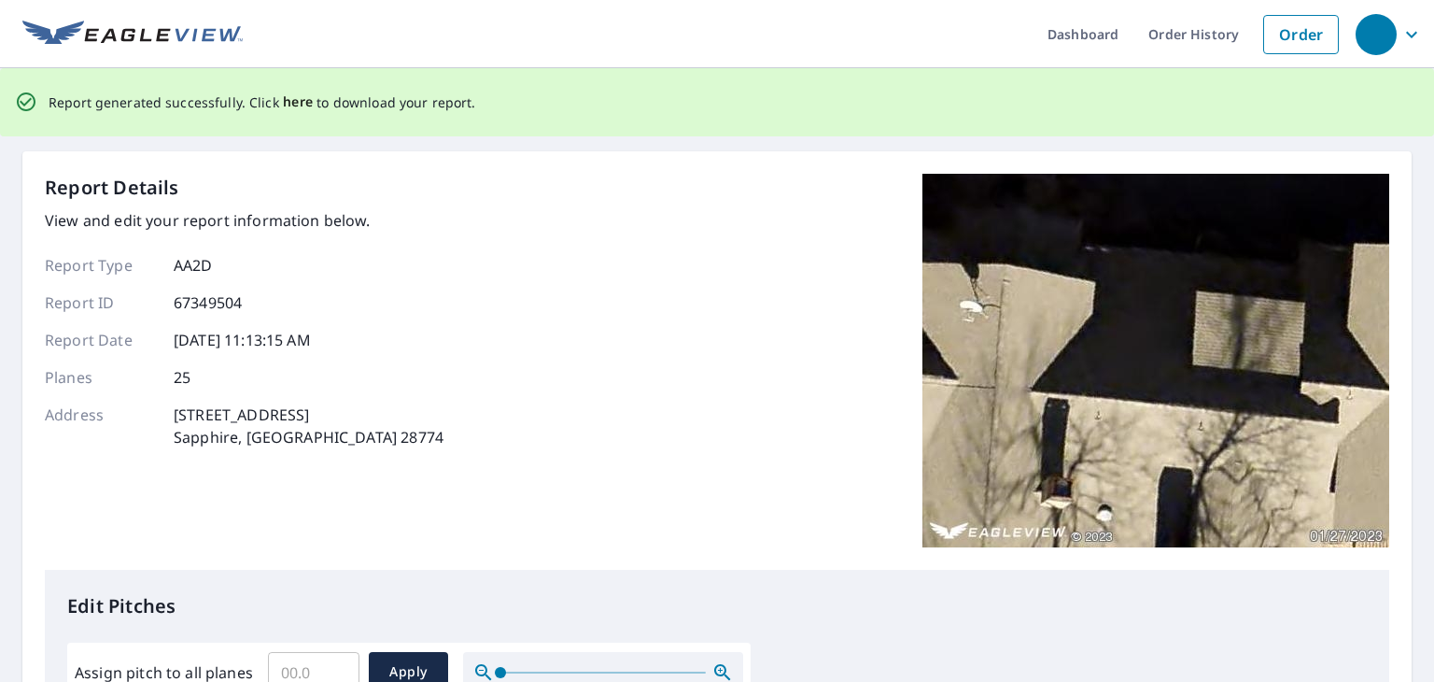
click at [291, 97] on span "here" at bounding box center [298, 102] width 31 height 23
